Goal: Task Accomplishment & Management: Manage account settings

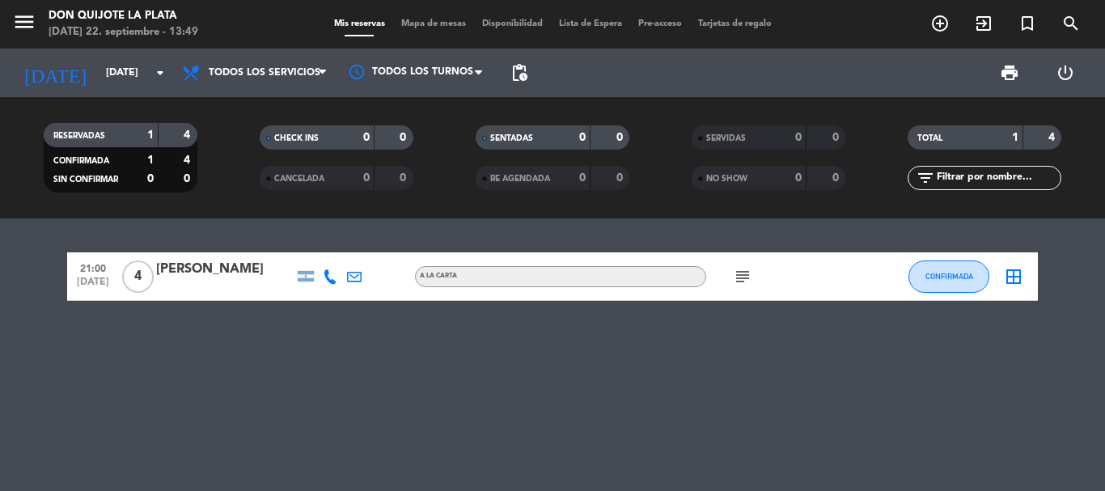
click at [755, 18] on div "Mis reservas Mapa de mesas Disponibilidad Lista de Espera Pre-acceso Tarjetas d…" at bounding box center [553, 24] width 454 height 15
click at [738, 26] on span "Tarjetas de regalo" at bounding box center [735, 23] width 90 height 9
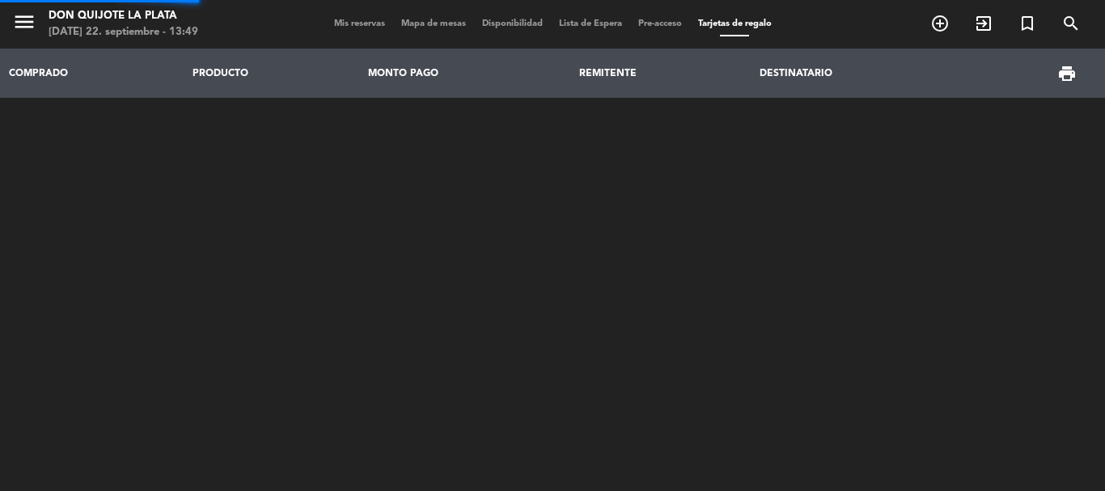
click at [723, 23] on span "Tarjetas de regalo" at bounding box center [735, 23] width 90 height 9
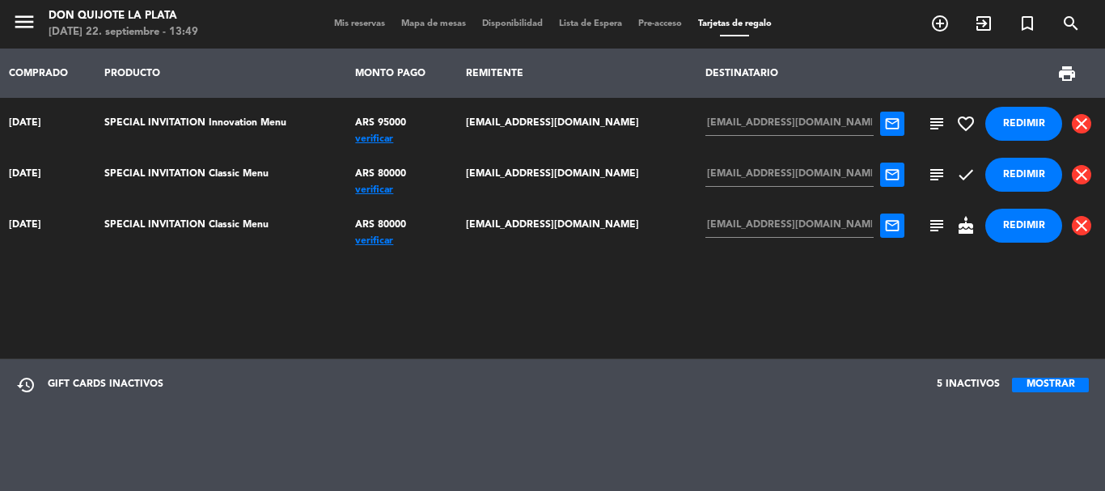
click at [931, 175] on span "subject" at bounding box center [936, 174] width 19 height 19
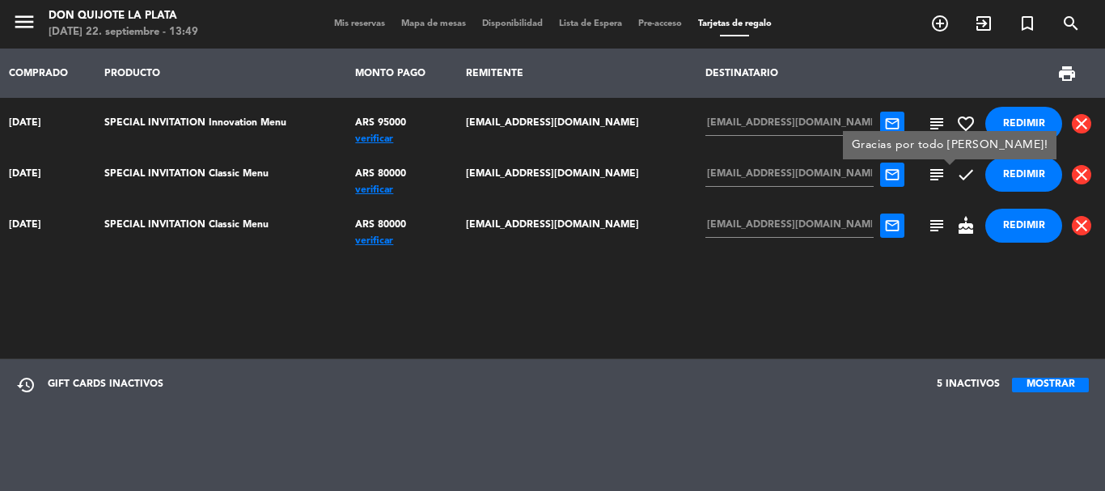
click at [533, 296] on div "COMPRADO PRODUCTO MONTO PAGO REMITENTE DESTINATARIO print [DATE] SPECIAL INVITA…" at bounding box center [552, 202] width 1105 height 307
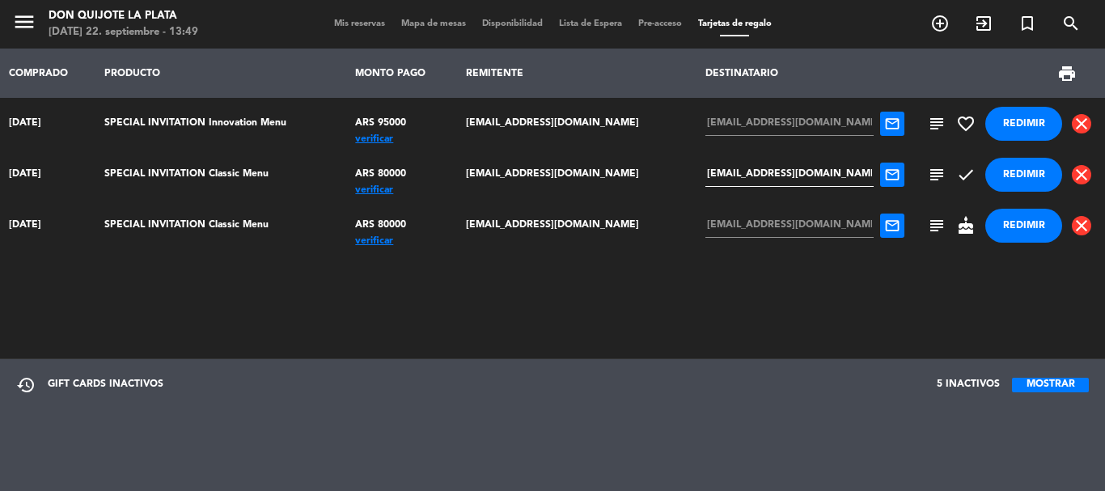
click at [759, 178] on input "[EMAIL_ADDRESS][DOMAIN_NAME]" at bounding box center [789, 175] width 168 height 24
click at [828, 180] on input "[EMAIL_ADDRESS][DOMAIN_NAME]" at bounding box center [789, 175] width 168 height 24
click at [690, 297] on div "COMPRADO PRODUCTO MONTO PAGO REMITENTE DESTINATARIO print [DATE] SPECIAL INVITA…" at bounding box center [552, 202] width 1105 height 307
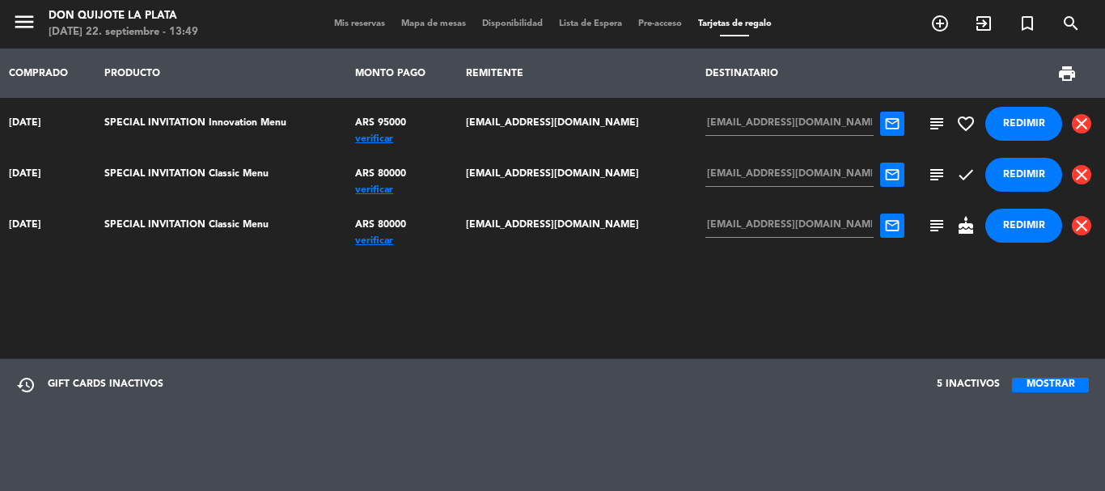
click at [408, 190] on div "verificar" at bounding box center [401, 190] width 93 height 0
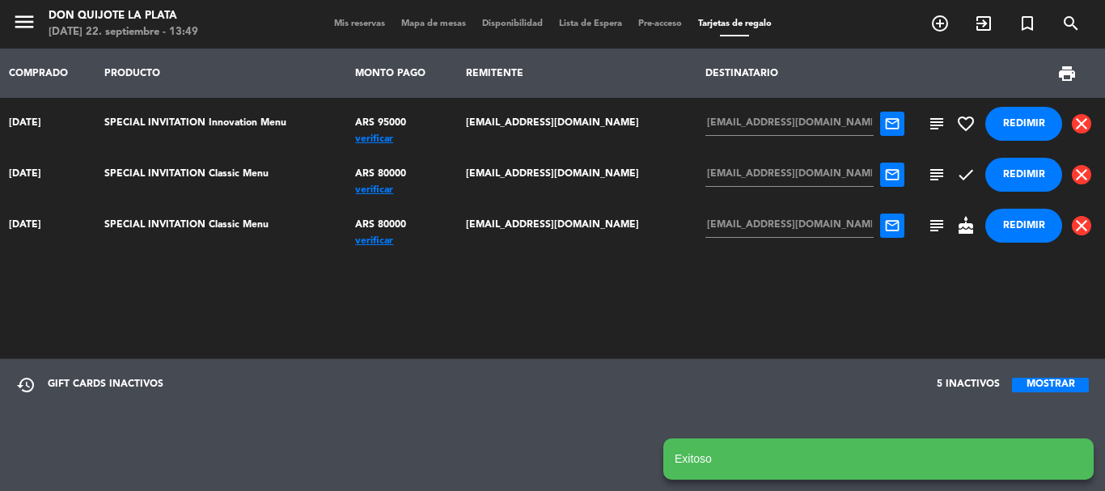
click at [502, 296] on div "COMPRADO PRODUCTO MONTO PAGO REMITENTE DESTINATARIO print [DATE] SPECIAL INVITA…" at bounding box center [552, 202] width 1105 height 307
